Goal: Consume media (video, audio): Consume media (video, audio)

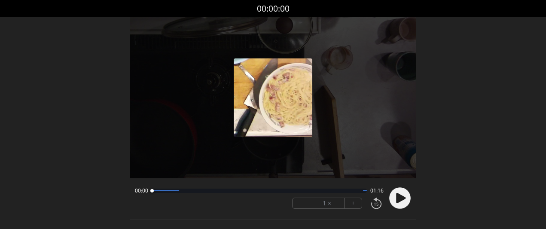
click at [356, 200] on button "+" at bounding box center [352, 203] width 17 height 10
click at [401, 199] on icon at bounding box center [400, 198] width 9 height 10
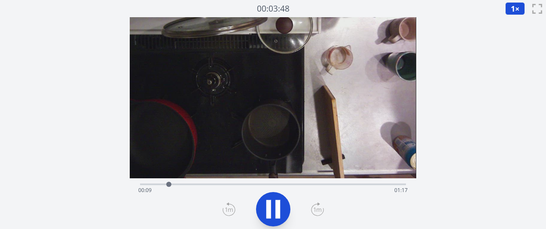
click at [312, 211] on icon at bounding box center [317, 209] width 13 height 14
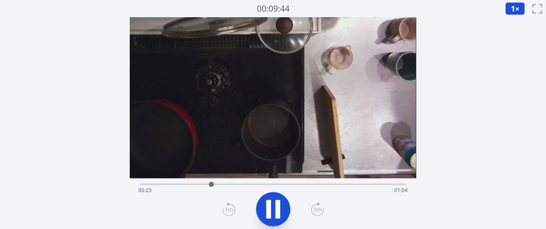
click at [312, 211] on icon at bounding box center [317, 209] width 13 height 14
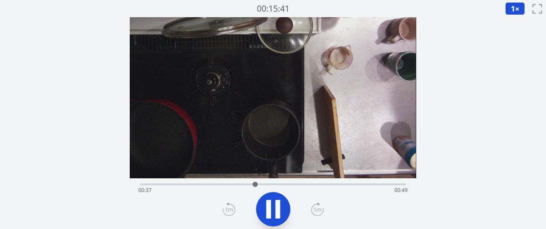
click at [312, 211] on icon at bounding box center [317, 209] width 13 height 14
click at [225, 209] on icon at bounding box center [228, 209] width 13 height 14
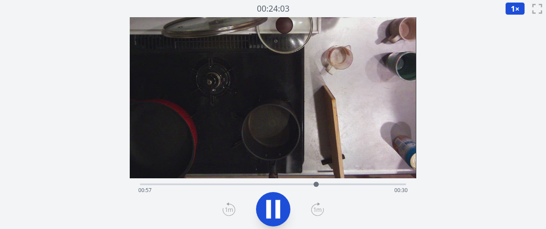
click at [228, 208] on icon at bounding box center [228, 209] width 13 height 14
click at [511, 12] on font "1" at bounding box center [513, 8] width 4 height 10
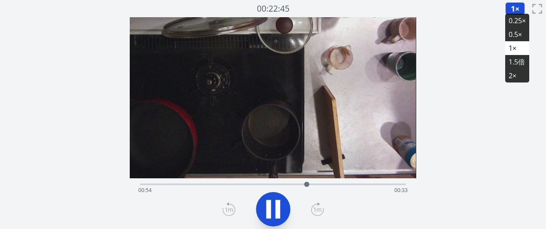
click at [512, 19] on font "0.25×" at bounding box center [516, 20] width 17 height 9
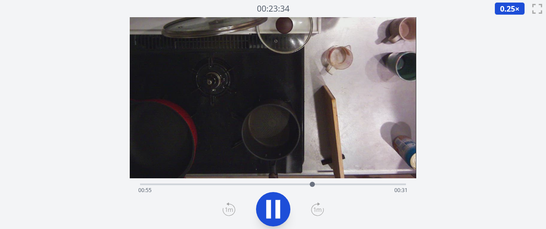
click at [273, 214] on icon at bounding box center [273, 209] width 24 height 24
click at [280, 185] on div "経過時間: 00:55 残り時間: 00:31" at bounding box center [272, 190] width 269 height 14
click at [276, 206] on icon at bounding box center [273, 209] width 14 height 18
click at [291, 185] on div "経過時間: 00:45 残り時間: 00:41" at bounding box center [272, 190] width 269 height 14
click at [288, 184] on div at bounding box center [292, 184] width 13 height 13
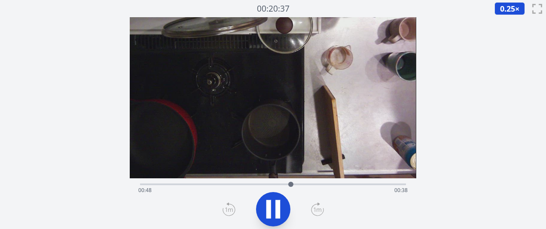
click at [279, 212] on icon at bounding box center [277, 209] width 5 height 18
click at [287, 183] on div at bounding box center [290, 184] width 13 height 13
click at [290, 182] on div at bounding box center [287, 184] width 13 height 13
click at [293, 183] on div at bounding box center [289, 184] width 13 height 13
click at [271, 212] on icon at bounding box center [273, 209] width 14 height 18
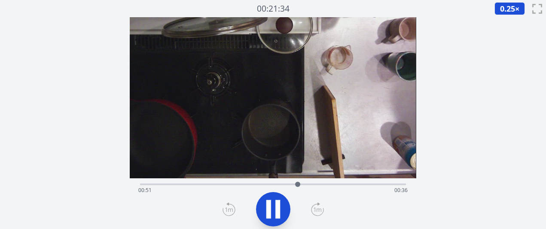
click at [271, 212] on icon at bounding box center [273, 209] width 24 height 24
click at [271, 212] on icon at bounding box center [273, 209] width 14 height 18
click at [271, 212] on icon at bounding box center [273, 209] width 24 height 24
click at [271, 212] on icon at bounding box center [273, 209] width 14 height 18
click at [314, 210] on icon at bounding box center [317, 209] width 8 height 4
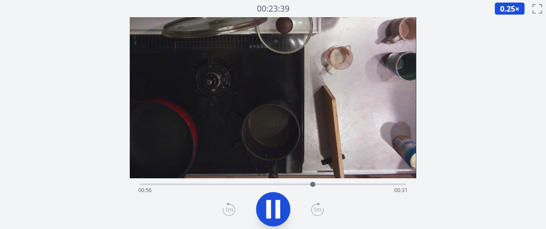
click at [228, 207] on icon at bounding box center [228, 209] width 13 height 14
click at [267, 202] on icon at bounding box center [268, 209] width 5 height 18
click at [304, 182] on div at bounding box center [308, 184] width 13 height 13
click at [276, 203] on icon at bounding box center [273, 209] width 24 height 24
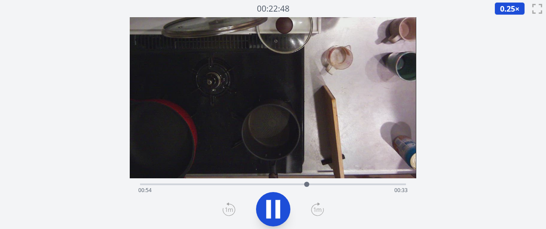
click at [276, 203] on icon at bounding box center [277, 209] width 5 height 18
click at [276, 203] on icon at bounding box center [273, 209] width 24 height 24
click at [276, 203] on icon at bounding box center [277, 209] width 5 height 18
click at [321, 184] on div "経過時間: 00:01 残り時間: 01:25" at bounding box center [272, 190] width 269 height 14
click at [333, 183] on div "経過時間: 00:59 残り時間: 00:27" at bounding box center [272, 190] width 269 height 14
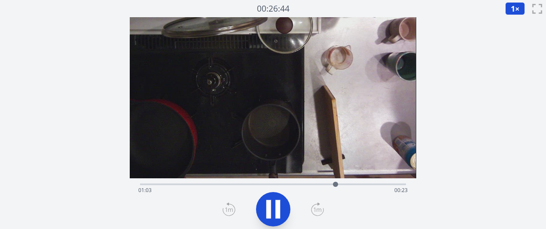
click at [300, 187] on div "経過時間: 01:03 残り時間: 00:23" at bounding box center [272, 190] width 269 height 14
click at [315, 209] on icon at bounding box center [317, 209] width 13 height 14
click at [276, 207] on icon at bounding box center [277, 209] width 5 height 18
click at [225, 212] on icon at bounding box center [228, 209] width 13 height 14
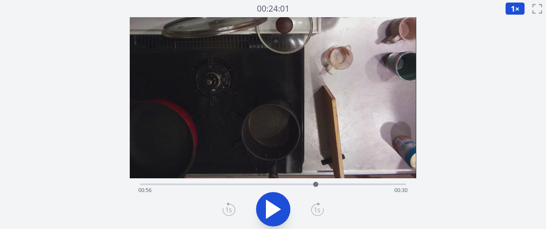
click at [225, 212] on icon at bounding box center [228, 209] width 13 height 14
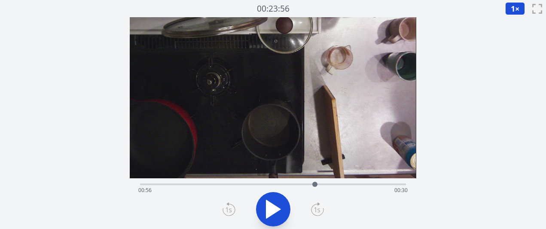
click at [225, 212] on icon at bounding box center [228, 209] width 13 height 14
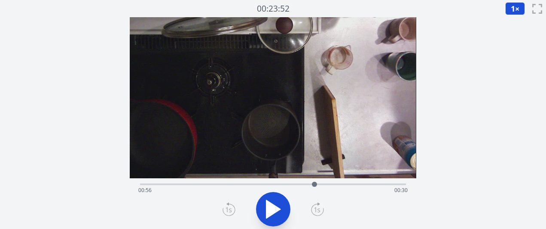
click at [225, 212] on icon at bounding box center [228, 209] width 13 height 14
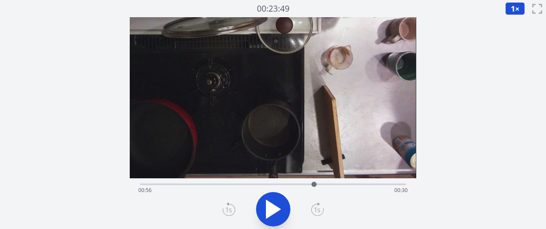
click at [225, 212] on icon at bounding box center [228, 209] width 13 height 14
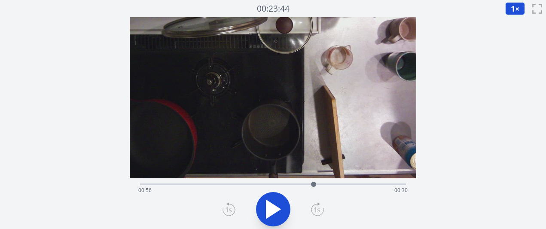
click at [225, 212] on icon at bounding box center [228, 209] width 13 height 14
click at [305, 182] on div "経過時間: 00:56 残り時間: 00:31" at bounding box center [272, 183] width 265 height 10
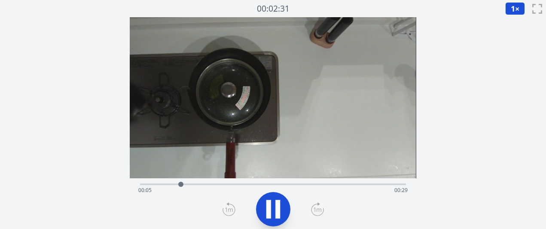
click at [313, 207] on icon at bounding box center [317, 209] width 13 height 14
click at [221, 182] on div "経過時間: 00:21 残り時間: 00:12" at bounding box center [272, 183] width 265 height 10
click at [213, 182] on div "経過時間: 00:11 残り時間: 00:23" at bounding box center [272, 183] width 265 height 10
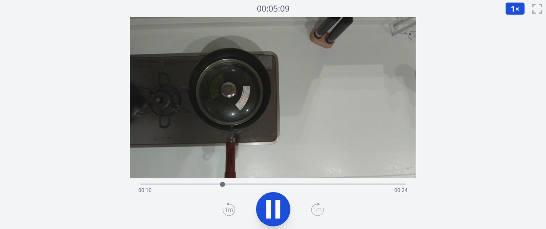
click at [206, 182] on div "経過時間: 00:10 残り時間: 00:24" at bounding box center [272, 183] width 265 height 10
click at [196, 181] on div "経過時間: 00:09 残り時間: 00:25" at bounding box center [272, 183] width 265 height 10
click at [177, 181] on div "経過時間: 00:08 残り時間: 00:26" at bounding box center [272, 183] width 265 height 10
click at [276, 204] on icon at bounding box center [277, 209] width 5 height 18
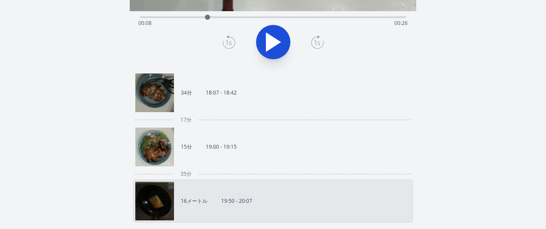
scroll to position [168, 0]
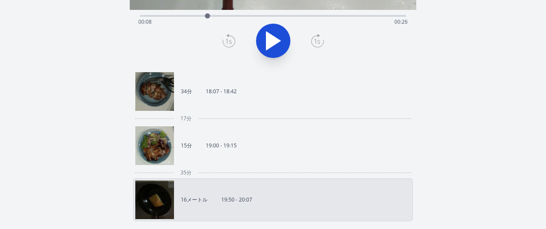
click at [260, 147] on link "15分 19:00 - 19:15" at bounding box center [269, 145] width 268 height 39
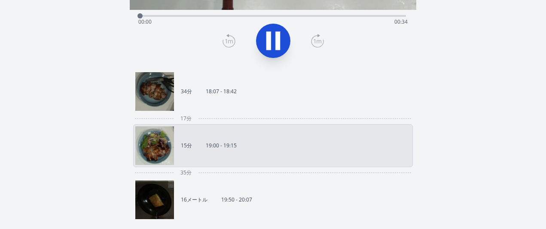
click at [260, 147] on link "15分 19:00 - 19:15" at bounding box center [269, 145] width 268 height 39
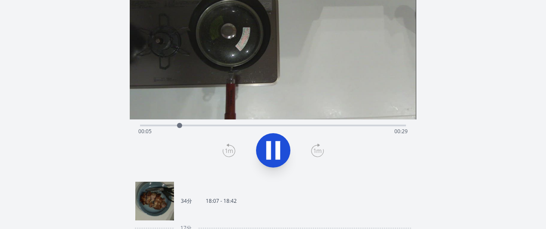
scroll to position [61, 0]
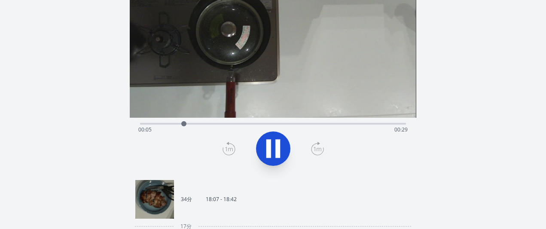
click at [229, 200] on font "18:07 - 18:42" at bounding box center [221, 198] width 31 height 7
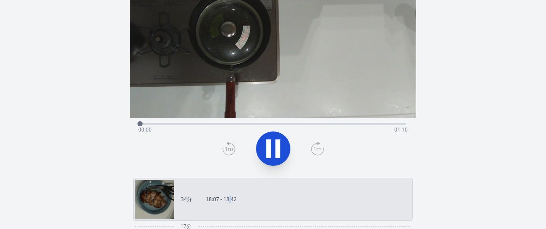
click at [229, 200] on font "18:07 - 18:42" at bounding box center [221, 198] width 31 height 7
click at [315, 148] on icon at bounding box center [317, 149] width 13 height 14
click at [170, 121] on div "経過時間: 00:10 残り時間: 00:59" at bounding box center [272, 123] width 265 height 10
click at [170, 121] on div at bounding box center [172, 123] width 13 height 13
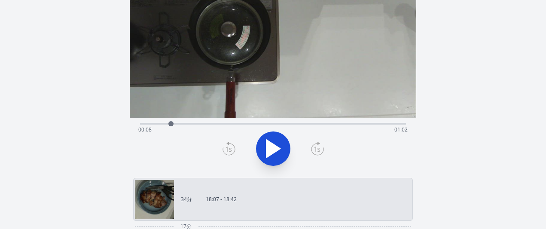
click at [165, 121] on div at bounding box center [170, 123] width 13 height 13
click at [157, 122] on div "経過時間: 00:07 残り時間: 01:03" at bounding box center [272, 123] width 265 height 10
click at [317, 148] on icon at bounding box center [317, 149] width 13 height 14
click at [195, 121] on div "経過時間: 00:18 残り時間: 00:51" at bounding box center [272, 123] width 265 height 10
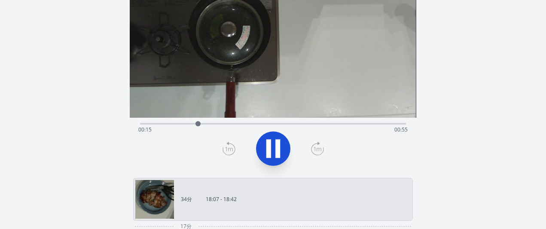
click at [180, 122] on div "経過時間: 00:15 残り時間: 00:55" at bounding box center [272, 123] width 265 height 10
click at [174, 122] on div "経過時間: 00:13 残り時間: 00:57" at bounding box center [272, 123] width 265 height 10
click at [174, 122] on div at bounding box center [175, 123] width 5 height 5
click at [171, 122] on div at bounding box center [175, 123] width 13 height 13
click at [166, 121] on div at bounding box center [165, 123] width 13 height 13
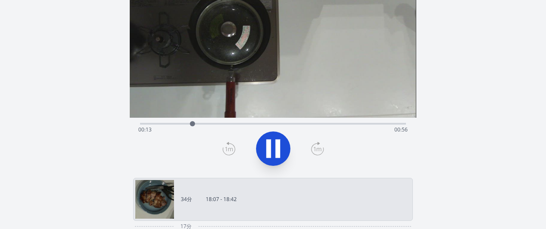
click at [166, 119] on div "経過時間: 00:13 残り時間: 00:56" at bounding box center [272, 123] width 265 height 10
click at [319, 148] on icon at bounding box center [317, 149] width 8 height 4
click at [320, 148] on icon at bounding box center [317, 149] width 8 height 4
click at [197, 120] on div "経過時間: 00:17 残り時間: 00:52" at bounding box center [272, 123] width 265 height 10
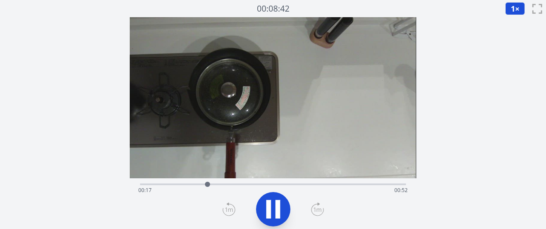
click at [194, 185] on div "経過時間: 00:17 残り時間: 00:52" at bounding box center [272, 190] width 269 height 14
click at [185, 186] on div "経過時間: 00:14 残り時間: 00:55" at bounding box center [272, 190] width 269 height 14
click at [315, 204] on icon at bounding box center [317, 209] width 13 height 14
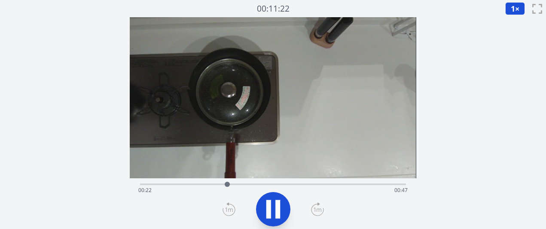
click at [315, 204] on icon at bounding box center [317, 209] width 13 height 14
click at [314, 201] on div at bounding box center [273, 208] width 276 height 41
click at [317, 207] on icon at bounding box center [317, 209] width 13 height 14
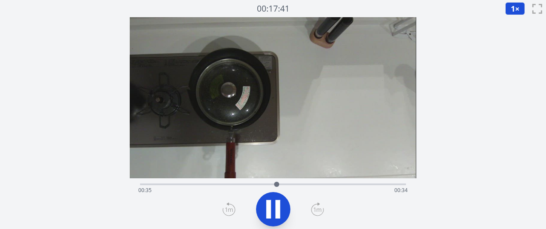
click at [317, 207] on icon at bounding box center [317, 209] width 13 height 14
click at [313, 210] on icon at bounding box center [317, 209] width 13 height 14
click at [315, 211] on icon at bounding box center [317, 209] width 13 height 14
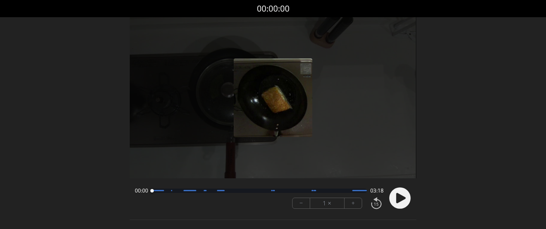
click at [352, 207] on font "+" at bounding box center [352, 203] width 3 height 10
click at [401, 197] on icon at bounding box center [400, 198] width 9 height 10
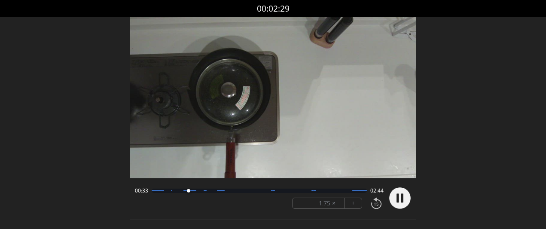
click at [306, 203] on button "−" at bounding box center [301, 203] width 18 height 10
click at [161, 190] on div at bounding box center [158, 190] width 12 height 1
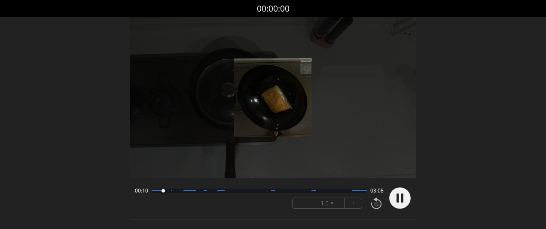
click at [399, 204] on circle at bounding box center [399, 197] width 21 height 21
click at [395, 200] on circle at bounding box center [399, 197] width 21 height 21
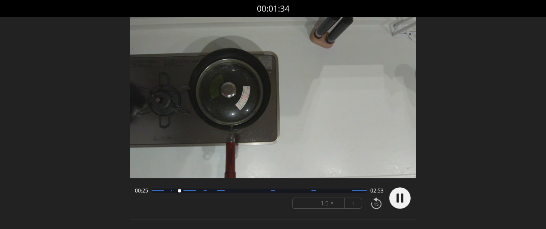
click at [349, 198] on button "+" at bounding box center [352, 203] width 17 height 10
click at [325, 188] on div at bounding box center [259, 190] width 215 height 4
click at [404, 202] on circle at bounding box center [399, 197] width 21 height 21
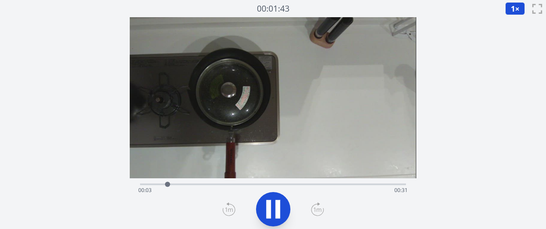
click at [224, 182] on div "経過時間: 00:03 残り時間: 00:31" at bounding box center [272, 183] width 265 height 10
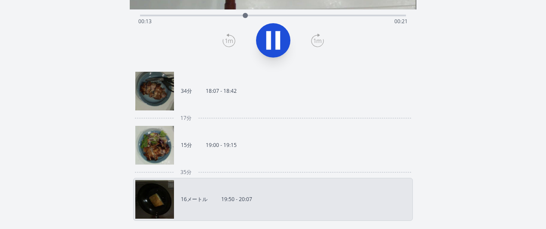
scroll to position [159, 0]
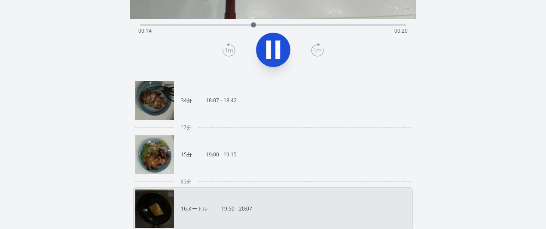
click at [230, 115] on link "34分 18:07 - 18:42" at bounding box center [269, 100] width 268 height 39
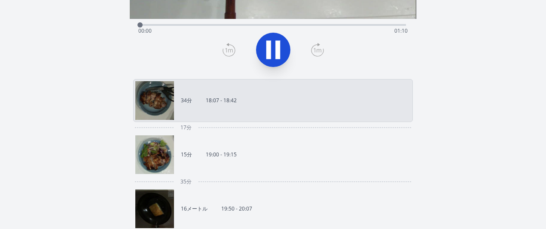
click at [230, 115] on link "34分 18:07 - 18:42" at bounding box center [269, 100] width 268 height 39
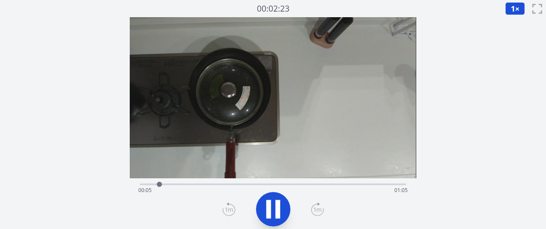
click at [318, 213] on icon at bounding box center [317, 209] width 13 height 14
click at [226, 202] on icon at bounding box center [228, 209] width 13 height 14
click at [270, 203] on icon at bounding box center [268, 209] width 5 height 18
click at [166, 184] on div "経過時間: 00:08 残り時間: 01:01" at bounding box center [272, 190] width 269 height 14
click at [172, 182] on div "経過時間: 00:06 残り時間: 01:03" at bounding box center [272, 183] width 265 height 10
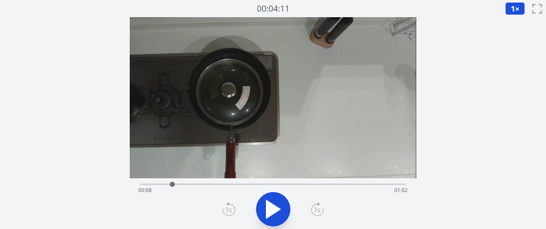
click at [225, 182] on div "経過時間: 00:08 残り時間: 01:02" at bounding box center [272, 183] width 265 height 10
click at [236, 182] on div "経過時間: 00:22 残り時間: 00:48" at bounding box center [272, 183] width 265 height 10
click at [252, 185] on div "経過時間: 00:25 残り時間: 00:45" at bounding box center [272, 190] width 269 height 14
click at [232, 184] on div "経過時間: 00:29 残り時間: 00:41" at bounding box center [272, 190] width 269 height 14
click at [216, 182] on div "経過時間: 00:23 残り時間: 00:46" at bounding box center [272, 183] width 265 height 10
